Goal: Task Accomplishment & Management: Use online tool/utility

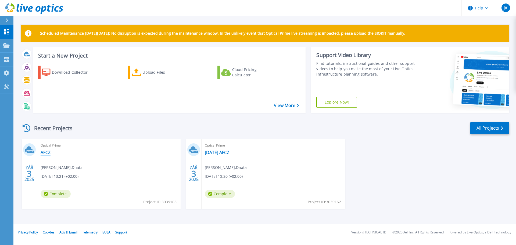
click at [48, 153] on link "AFCZ" at bounding box center [46, 152] width 10 height 5
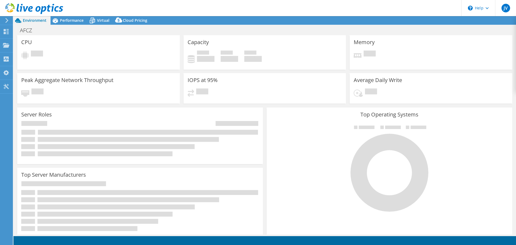
select select "USD"
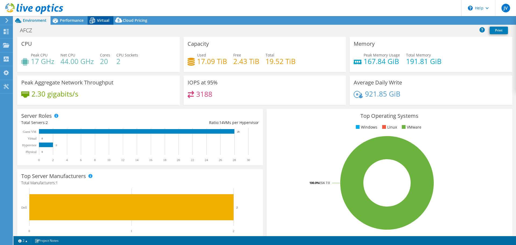
click at [101, 19] on span "Virtual" at bounding box center [103, 20] width 12 height 5
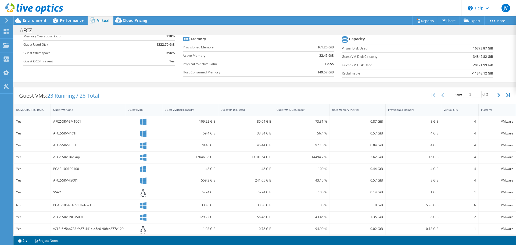
scroll to position [81, 0]
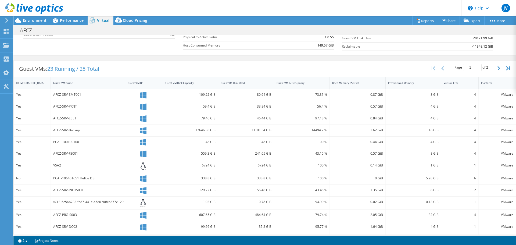
click at [141, 107] on icon at bounding box center [143, 106] width 7 height 7
click at [77, 108] on div "AFCZ-SRV-PRNT" at bounding box center [87, 106] width 69 height 6
click at [142, 106] on icon at bounding box center [143, 106] width 7 height 7
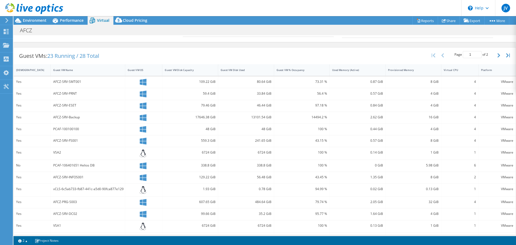
scroll to position [120, 0]
